Goal: Transaction & Acquisition: Purchase product/service

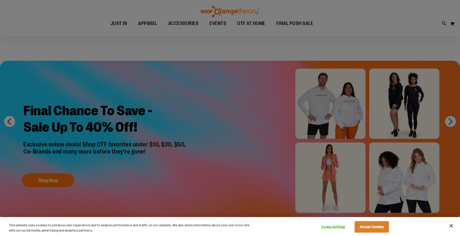
scroll to position [7, 0]
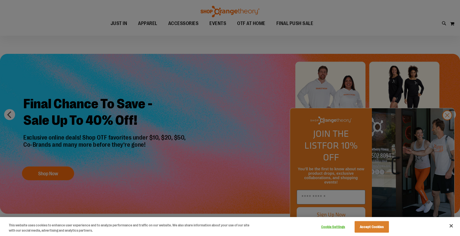
click at [450, 228] on button "Close" at bounding box center [451, 226] width 12 height 12
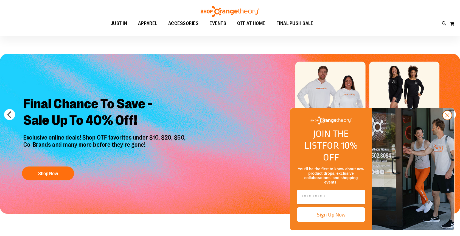
click at [446, 120] on circle "Close dialog" at bounding box center [447, 115] width 9 height 9
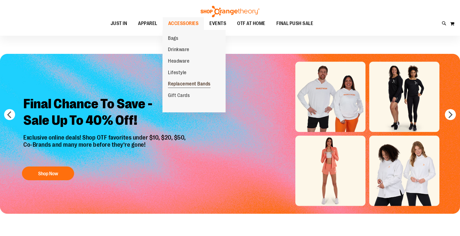
click at [196, 85] on span "Replacement Bands" at bounding box center [189, 84] width 43 height 7
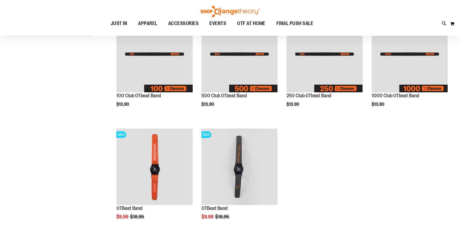
scroll to position [35, 0]
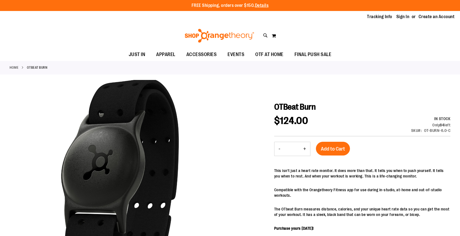
click at [15, 67] on link "Home" at bounding box center [14, 67] width 9 height 5
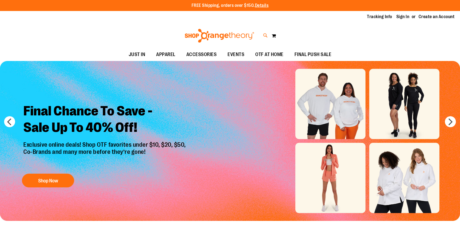
click at [264, 37] on icon at bounding box center [265, 35] width 5 height 6
type input "**********"
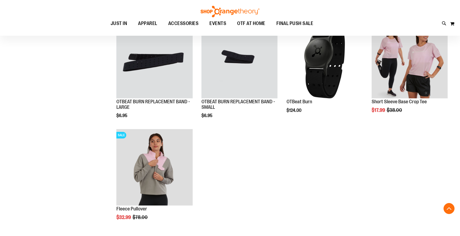
scroll to position [135, 0]
